Goal: Task Accomplishment & Management: Manage account settings

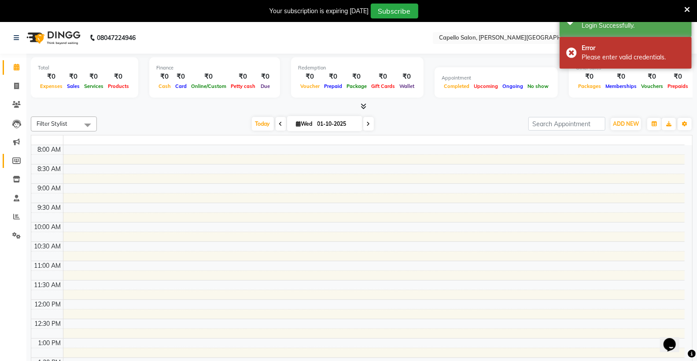
select select "en"
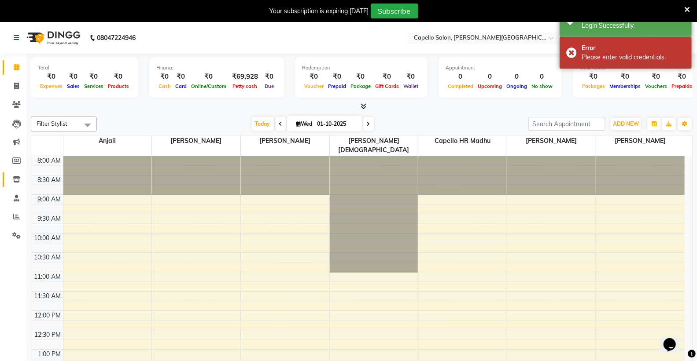
click at [15, 175] on span at bounding box center [16, 180] width 15 height 10
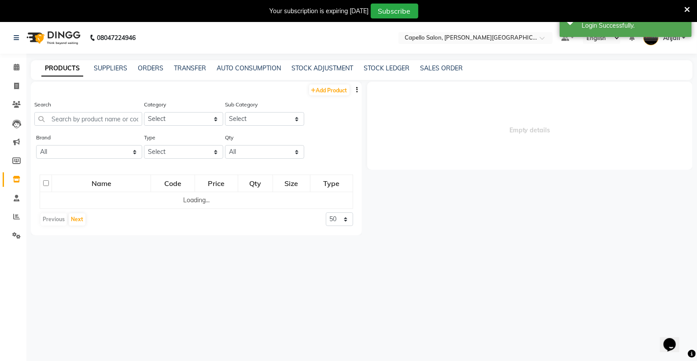
select select
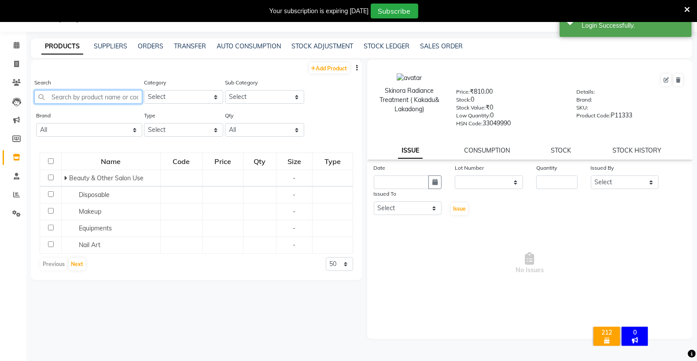
click at [82, 98] on input "text" at bounding box center [88, 97] width 108 height 14
click at [174, 93] on select "Select Keramelon Skin Makeup Personal Care Appliances [PERSON_NAME] Beauty Plan…" at bounding box center [183, 97] width 79 height 14
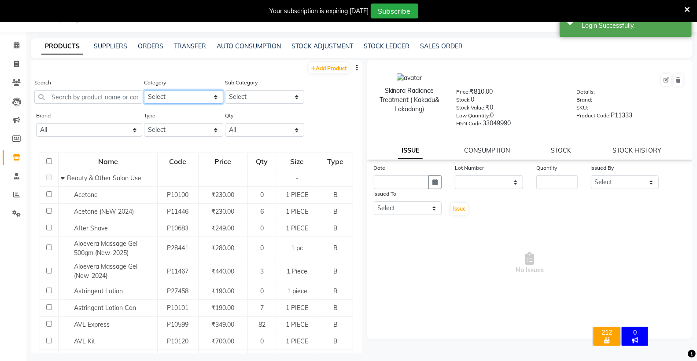
click at [189, 97] on select "Select Keramelon Skin Makeup Personal Care Appliances [PERSON_NAME] Beauty Plan…" at bounding box center [183, 97] width 79 height 14
click at [188, 99] on select "Select Keramelon Skin Makeup Personal Care Appliances [PERSON_NAME] Beauty Plan…" at bounding box center [183, 97] width 79 height 14
select select "332902150"
click at [144, 90] on select "Select Keramelon Skin Makeup Personal Care Appliances [PERSON_NAME] Beauty Plan…" at bounding box center [183, 97] width 79 height 14
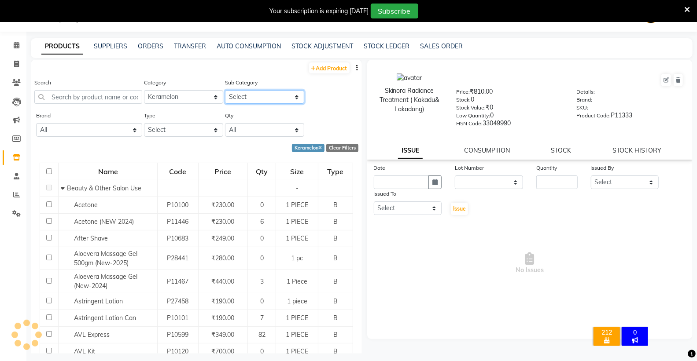
click at [252, 95] on select "Select" at bounding box center [264, 97] width 79 height 14
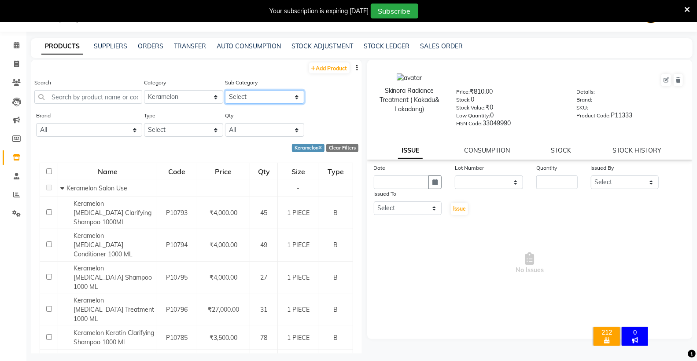
select select "3329021501"
click at [225, 90] on select "Select Keramelon Salon Use Keramelon Retail" at bounding box center [264, 97] width 79 height 14
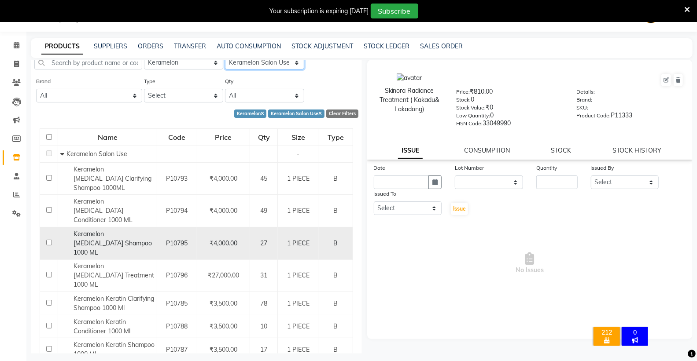
scroll to position [55, 0]
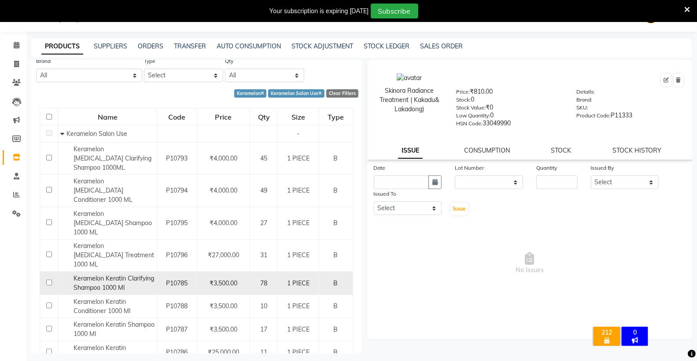
click at [94, 275] on span "Keramelon Keratin Clarifying Shampoo 1000 Ml" at bounding box center [113, 283] width 81 height 17
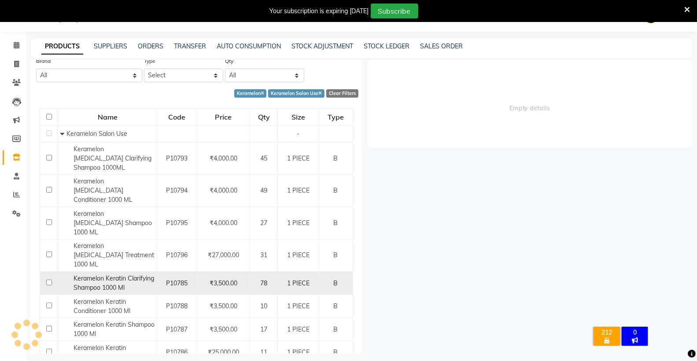
select select
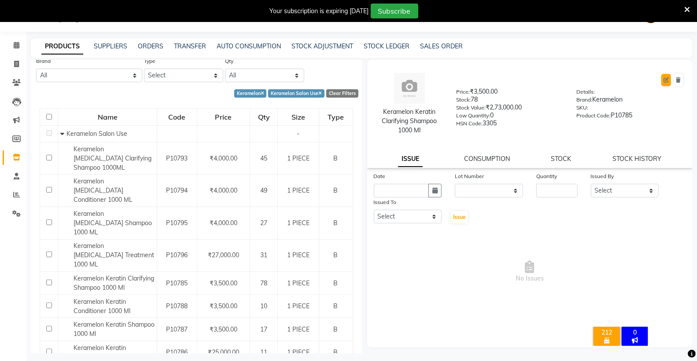
click at [664, 76] on button at bounding box center [666, 80] width 10 height 12
select select "B"
select select "332902150"
select select "true"
select select "997"
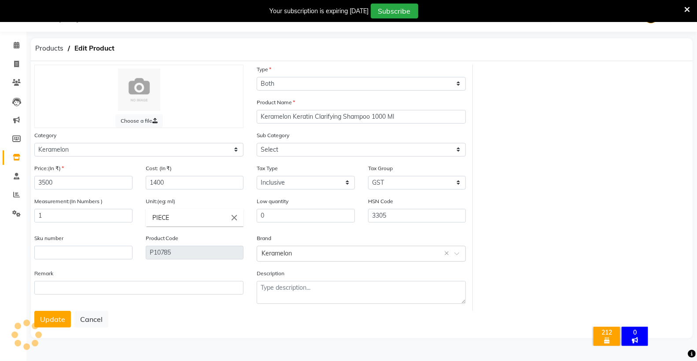
select select "3329021501"
click at [13, 156] on icon at bounding box center [16, 157] width 7 height 7
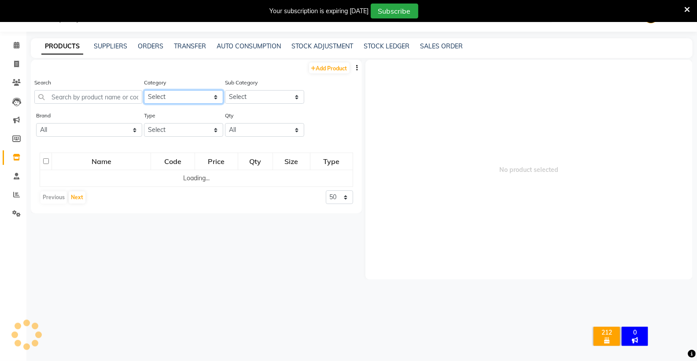
click at [191, 94] on select "Select Keramelon Skin Makeup Personal Care Appliances [PERSON_NAME] Beauty Plan…" at bounding box center [183, 97] width 79 height 14
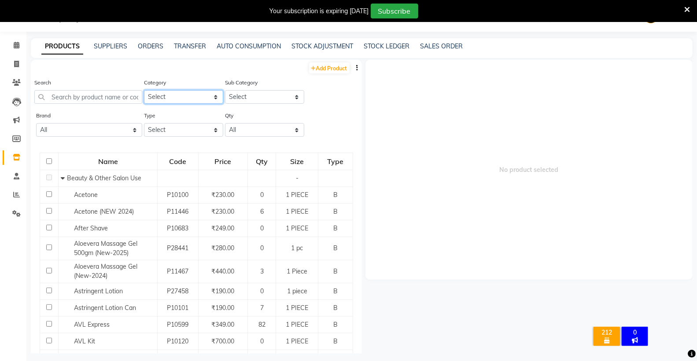
select select "332902550"
click at [144, 90] on select "Select Keramelon Skin Makeup Personal Care Appliances [PERSON_NAME] Beauty Plan…" at bounding box center [183, 97] width 79 height 14
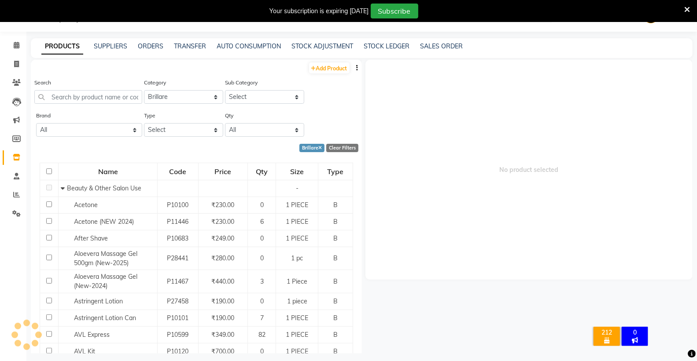
click at [276, 84] on div "Sub Category Select" at bounding box center [264, 91] width 79 height 26
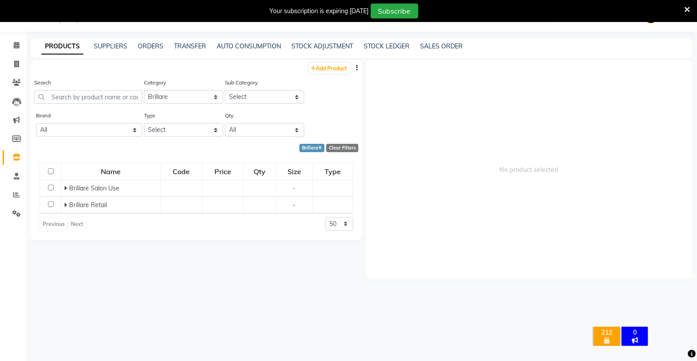
click at [276, 85] on div "Sub Category Select Brillare Salon Use Brillare Retail" at bounding box center [264, 91] width 79 height 26
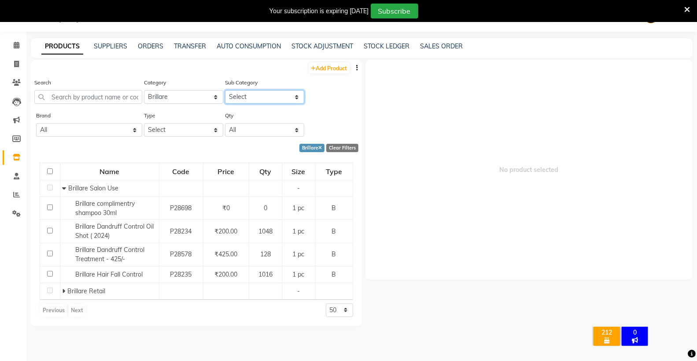
click at [277, 92] on select "Select Brillare Salon Use Brillare Retail" at bounding box center [264, 97] width 79 height 14
select select "3329025502"
click at [225, 90] on select "Select Brillare Salon Use Brillare Retail" at bounding box center [264, 97] width 79 height 14
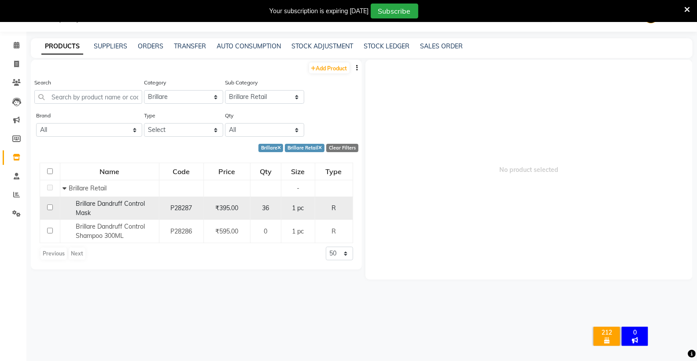
click at [109, 202] on span "Brillare Dandruff Control Mask" at bounding box center [110, 208] width 69 height 17
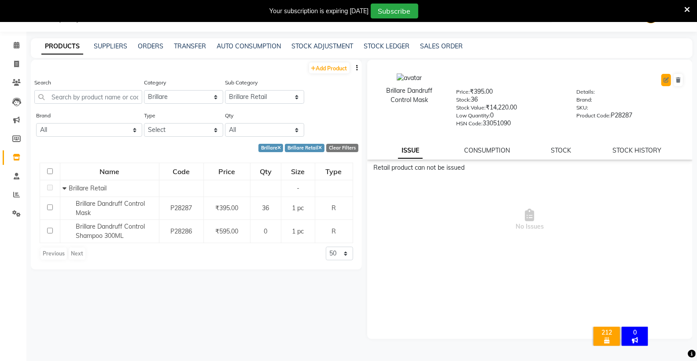
click at [664, 86] on button at bounding box center [666, 80] width 10 height 12
select select "R"
select select "332902550"
select select "true"
select select "997"
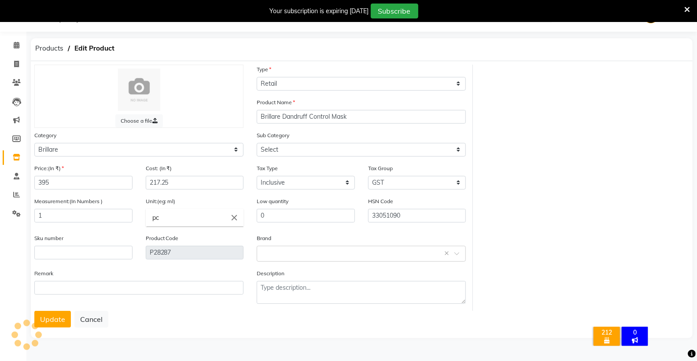
select select "3329025502"
click at [13, 161] on icon at bounding box center [16, 157] width 7 height 7
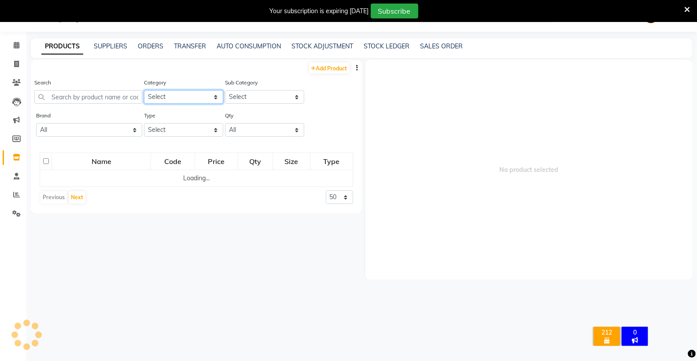
click at [167, 93] on select "Select" at bounding box center [183, 97] width 79 height 14
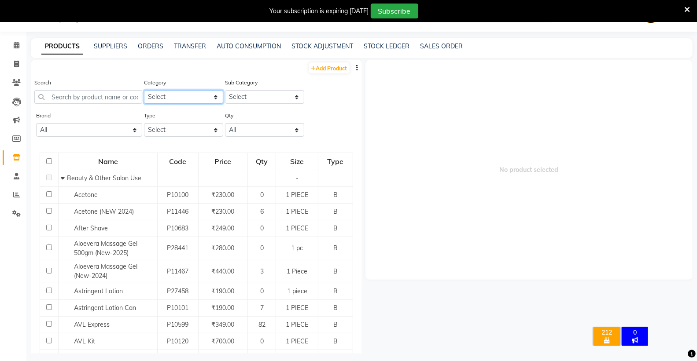
select select "332903250"
click at [144, 90] on select "Select Keramelon Skin Makeup Personal Care Appliances [PERSON_NAME] Beauty Plan…" at bounding box center [183, 97] width 79 height 14
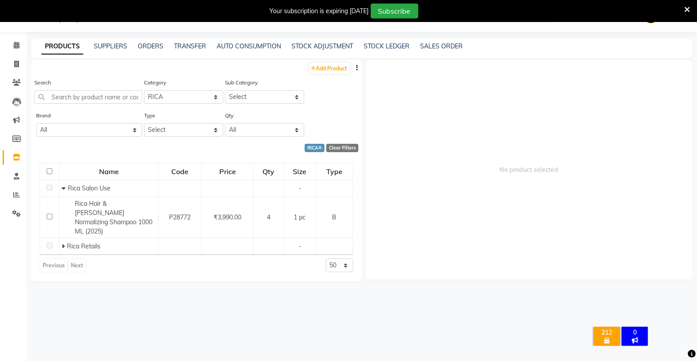
click at [270, 89] on div "Sub Category Select Rica Salon Use Rica Retails" at bounding box center [264, 91] width 79 height 26
click at [269, 91] on select "Select Rica Salon Use Rica Retails" at bounding box center [264, 97] width 79 height 14
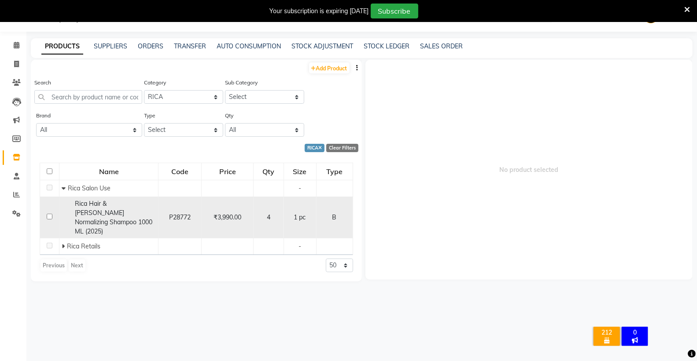
click at [126, 216] on span "Rica Hair & [PERSON_NAME] Normalizing Shampoo 1000 ML (2025)" at bounding box center [113, 218] width 77 height 36
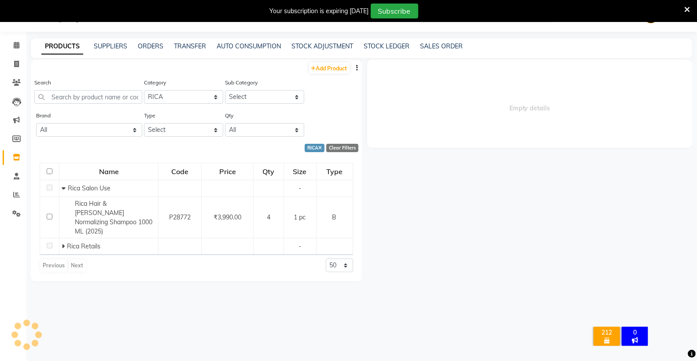
select select
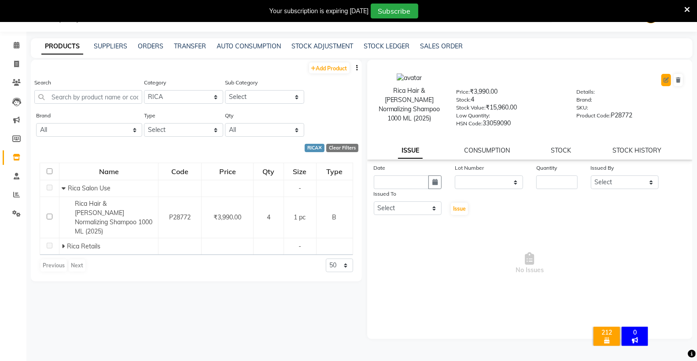
click at [664, 84] on button at bounding box center [666, 80] width 10 height 12
select select "B"
select select "332903250"
select select "true"
select select "997"
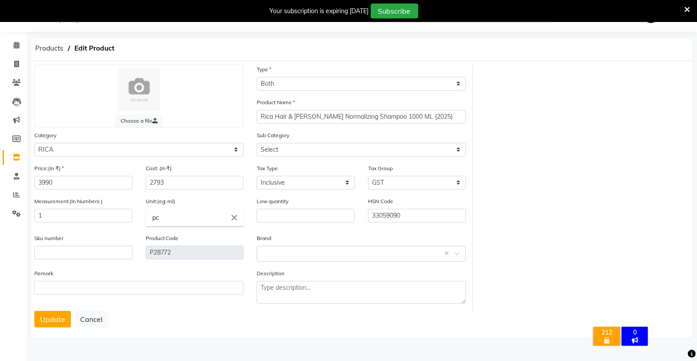
select select "3329032501"
click at [25, 161] on li "Inventory" at bounding box center [13, 157] width 26 height 19
click at [22, 163] on link "Inventory" at bounding box center [13, 157] width 21 height 15
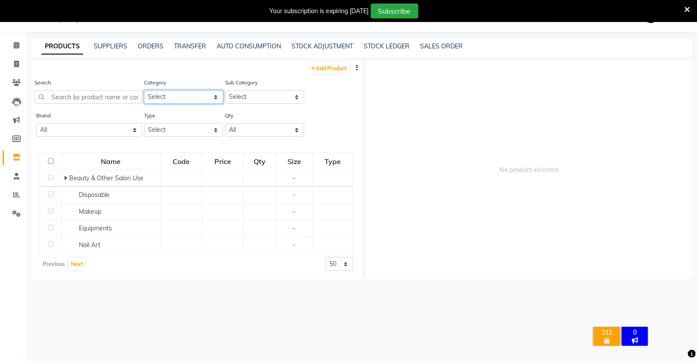
click at [212, 98] on select "Select" at bounding box center [183, 97] width 79 height 14
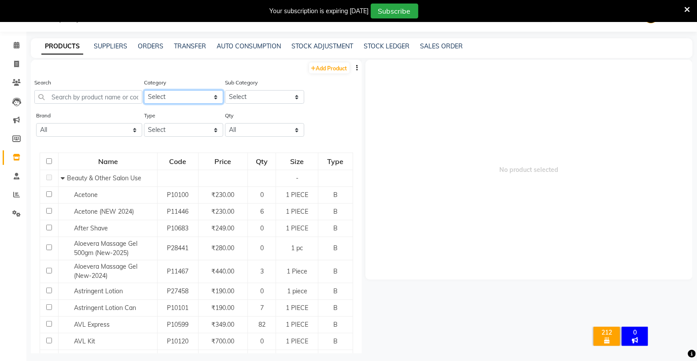
click at [202, 95] on select "Select Keramelon Skin Makeup Personal Care Appliances [PERSON_NAME] Beauty Plan…" at bounding box center [183, 97] width 79 height 14
click at [202, 96] on select "Select Keramelon Skin Makeup Personal Care Appliances [PERSON_NAME] Beauty Plan…" at bounding box center [183, 97] width 79 height 14
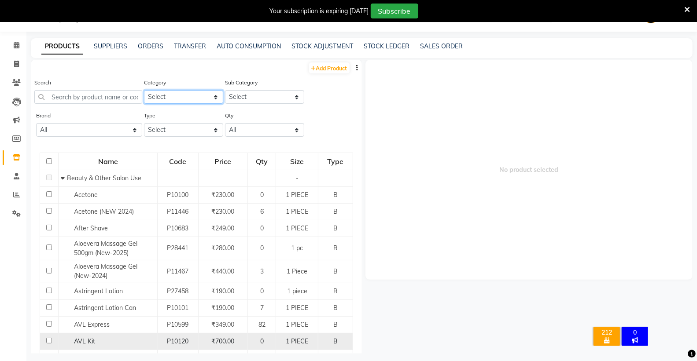
select select "332903250"
click at [144, 90] on select "Select Keramelon Skin Makeup Personal Care Appliances [PERSON_NAME] Beauty Plan…" at bounding box center [183, 97] width 79 height 14
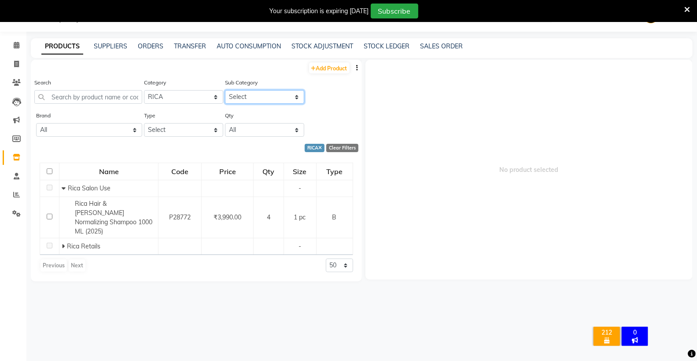
click at [268, 97] on select "Select Rica Salon Use Rica Retails" at bounding box center [264, 97] width 79 height 14
select select "3329032502"
click at [225, 90] on select "Select Rica Salon Use Rica Retails" at bounding box center [264, 97] width 79 height 14
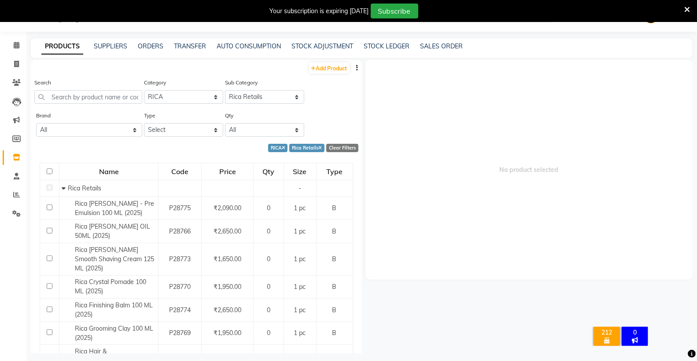
click at [139, 175] on div "Name" at bounding box center [109, 172] width 98 height 16
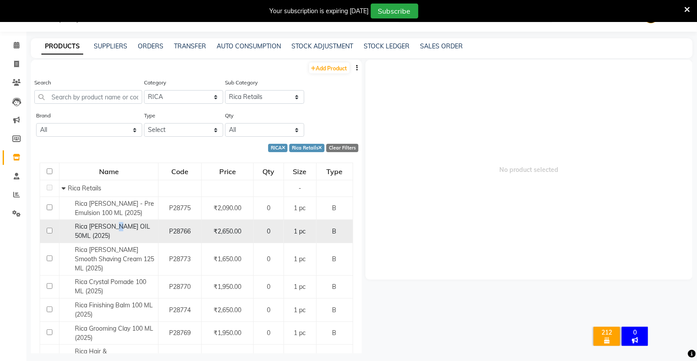
click at [114, 225] on span "Rica [PERSON_NAME] OIL 50ML (2025)" at bounding box center [112, 231] width 75 height 17
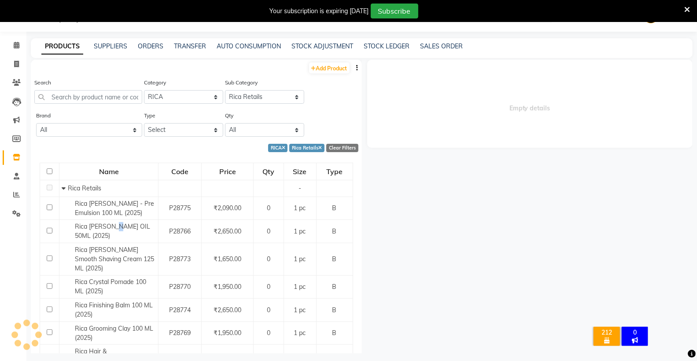
select select
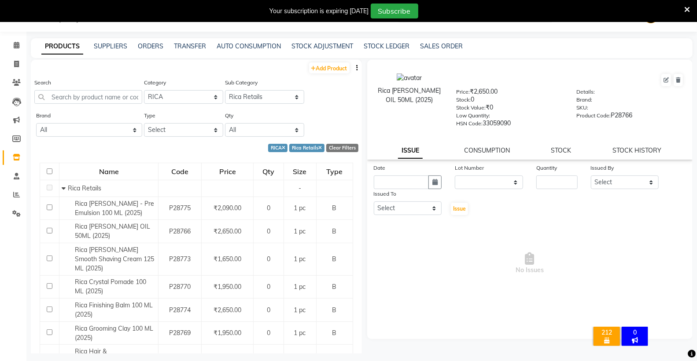
click at [659, 82] on div at bounding box center [569, 80] width 227 height 14
click at [669, 76] on button at bounding box center [666, 80] width 10 height 12
select select "B"
select select "true"
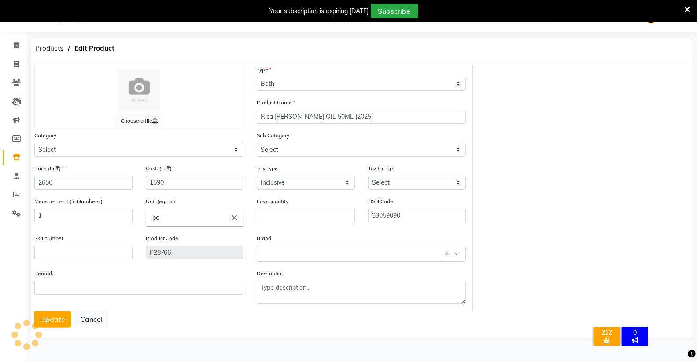
select select "332903250"
select select "3329032502"
select select "997"
